Goal: Task Accomplishment & Management: Complete application form

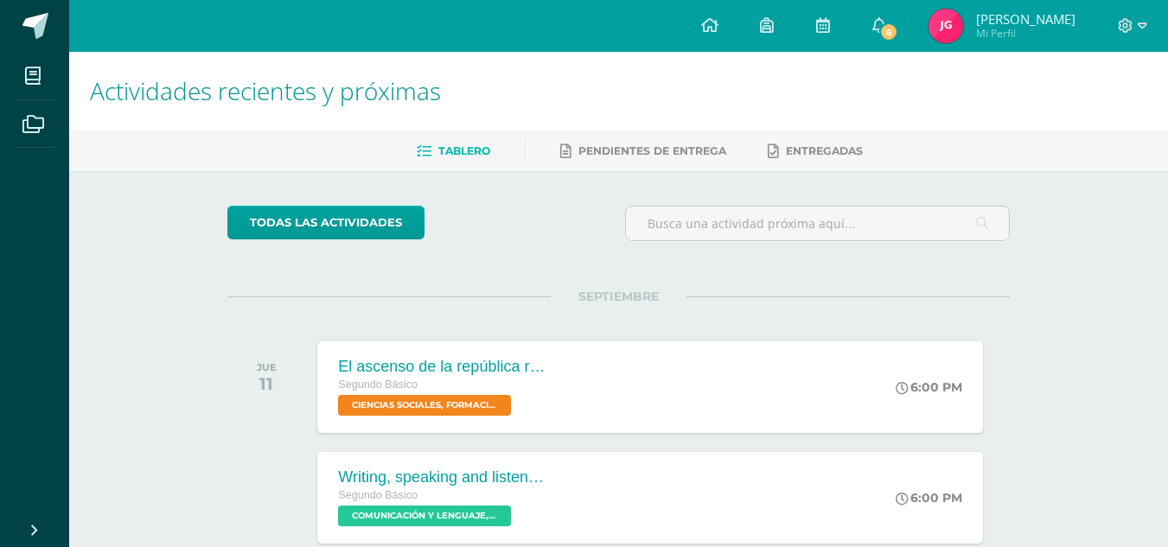
scroll to position [235, 0]
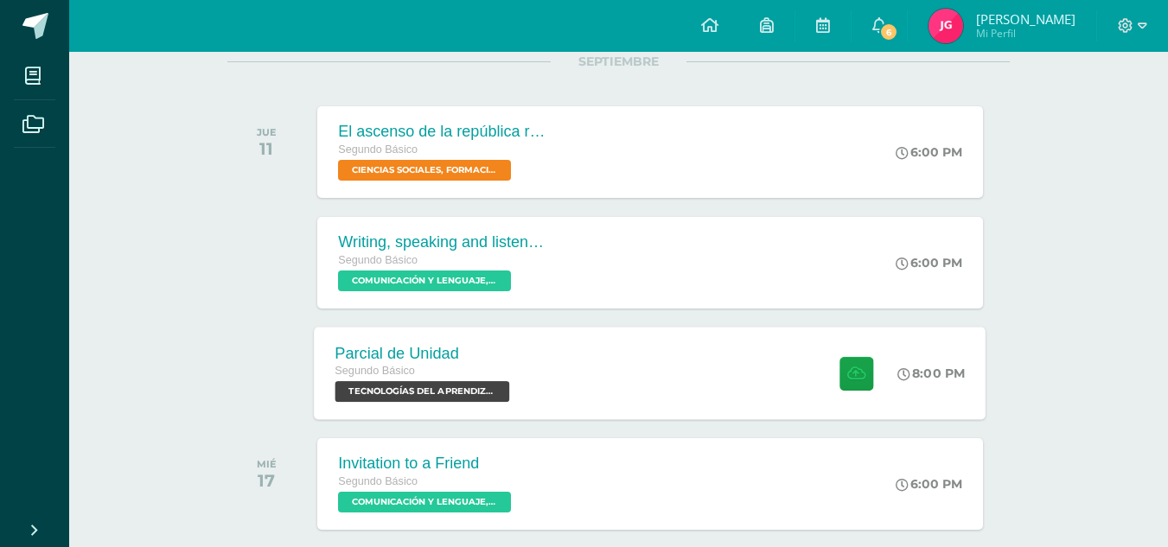
click at [457, 390] on span "TECNOLOGÍAS DEL APRENDIZAJE Y LA COMUNICACIÓN 'Sección A'" at bounding box center [422, 391] width 175 height 21
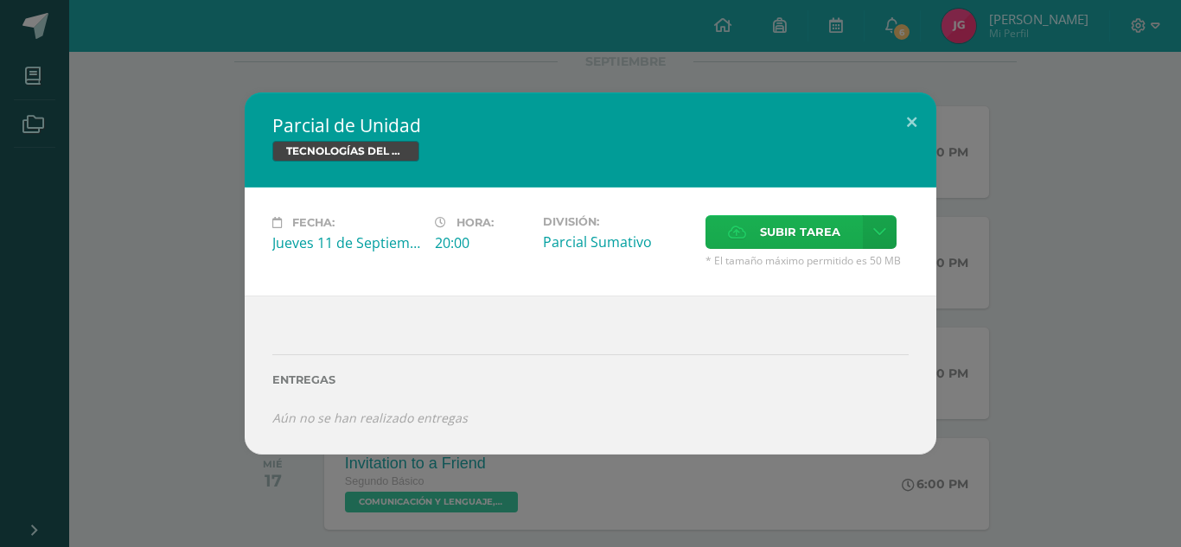
click at [736, 227] on icon at bounding box center [737, 232] width 18 height 11
click at [0, 0] on input "Subir tarea" at bounding box center [0, 0] width 0 height 0
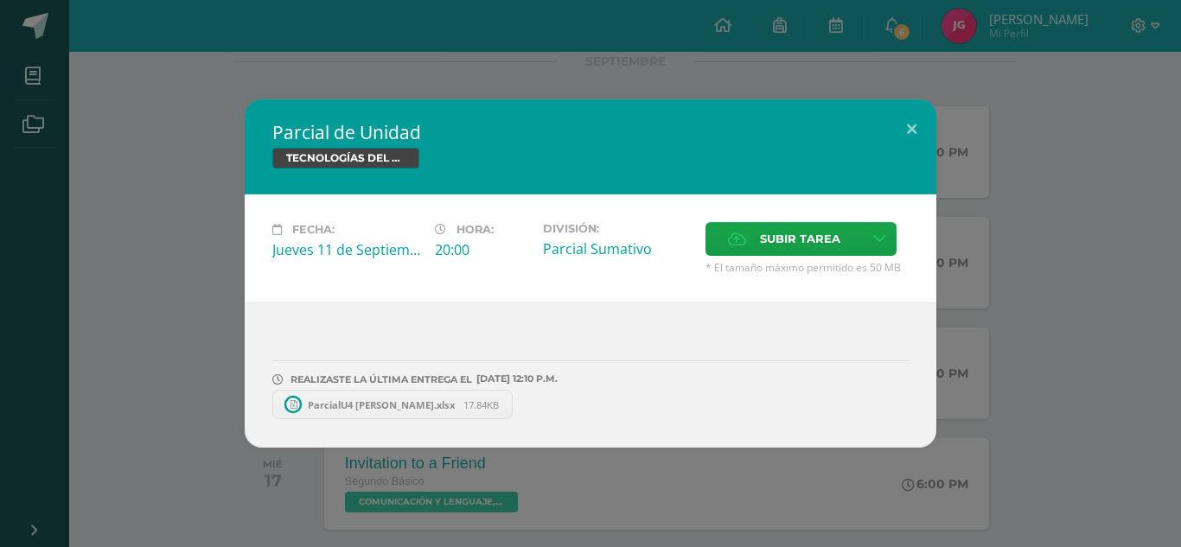
click at [416, 406] on span "ParcialU4 Jade Guarcax.xlsx" at bounding box center [381, 405] width 164 height 13
click at [912, 123] on button at bounding box center [911, 128] width 49 height 59
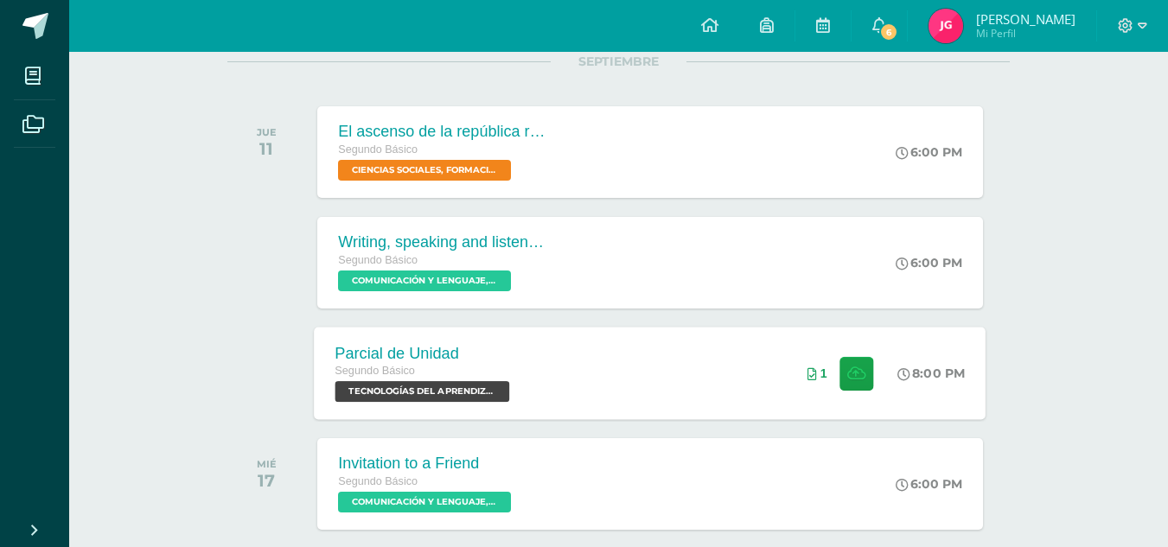
click at [697, 410] on div "Parcial de Unidad Segundo Básico TECNOLOGÍAS DEL APRENDIZAJE Y LA COMUNICACIÓN …" at bounding box center [651, 373] width 672 height 93
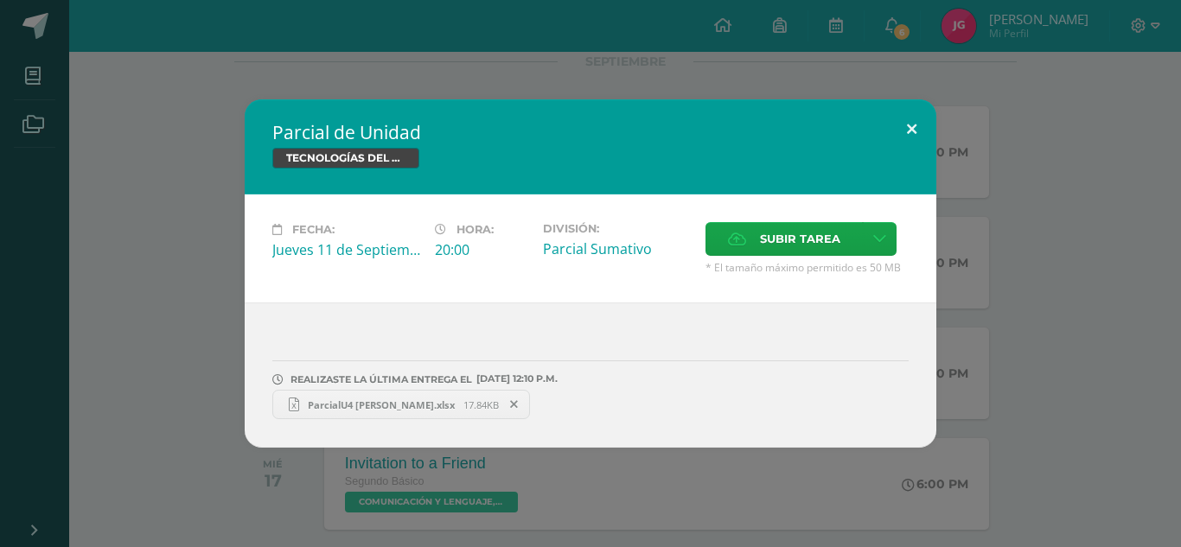
click at [914, 118] on button at bounding box center [911, 128] width 49 height 59
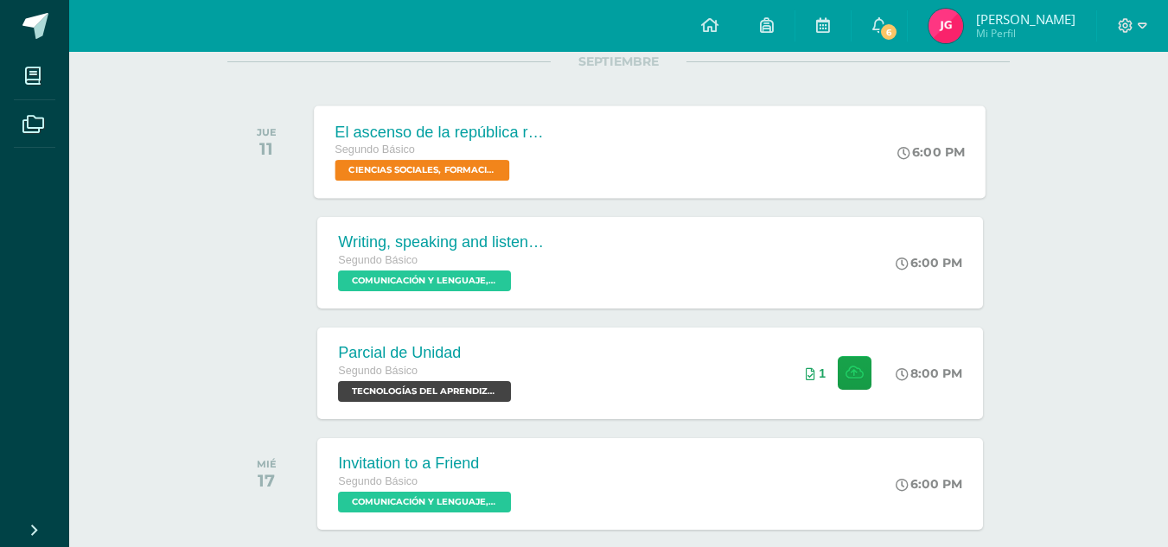
scroll to position [0, 0]
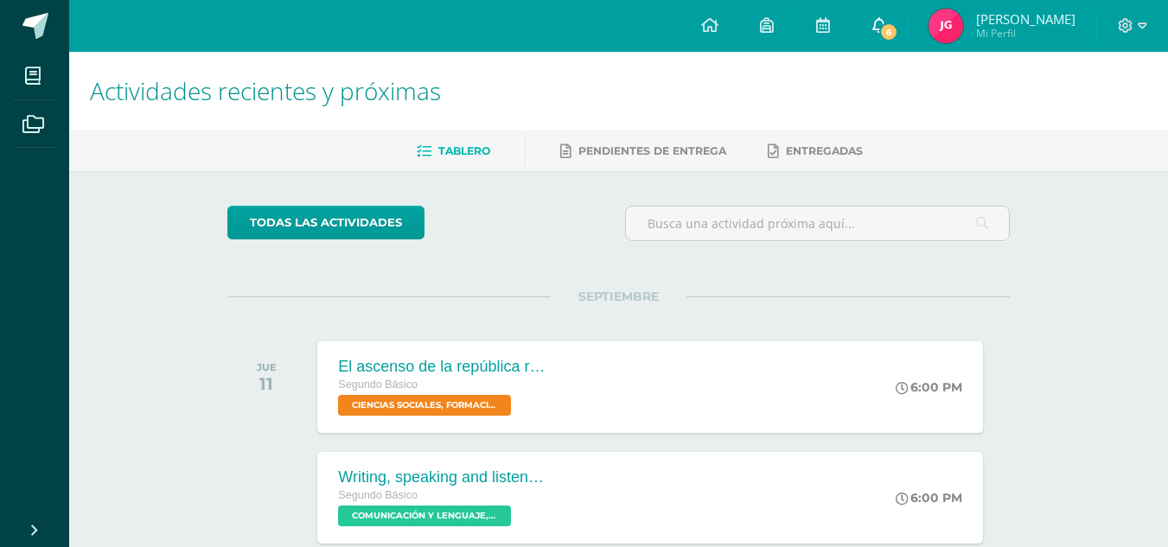
click at [891, 14] on link "6" at bounding box center [879, 26] width 55 height 52
click at [948, 32] on img at bounding box center [946, 26] width 35 height 35
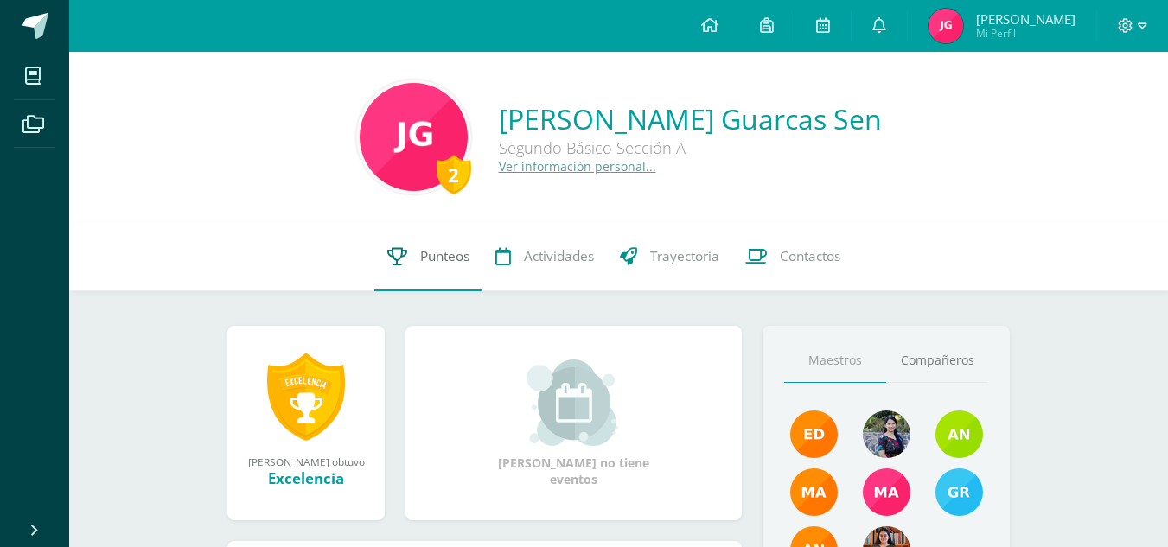
click at [425, 261] on span "Punteos" at bounding box center [444, 256] width 49 height 18
